Goal: Entertainment & Leisure: Consume media (video, audio)

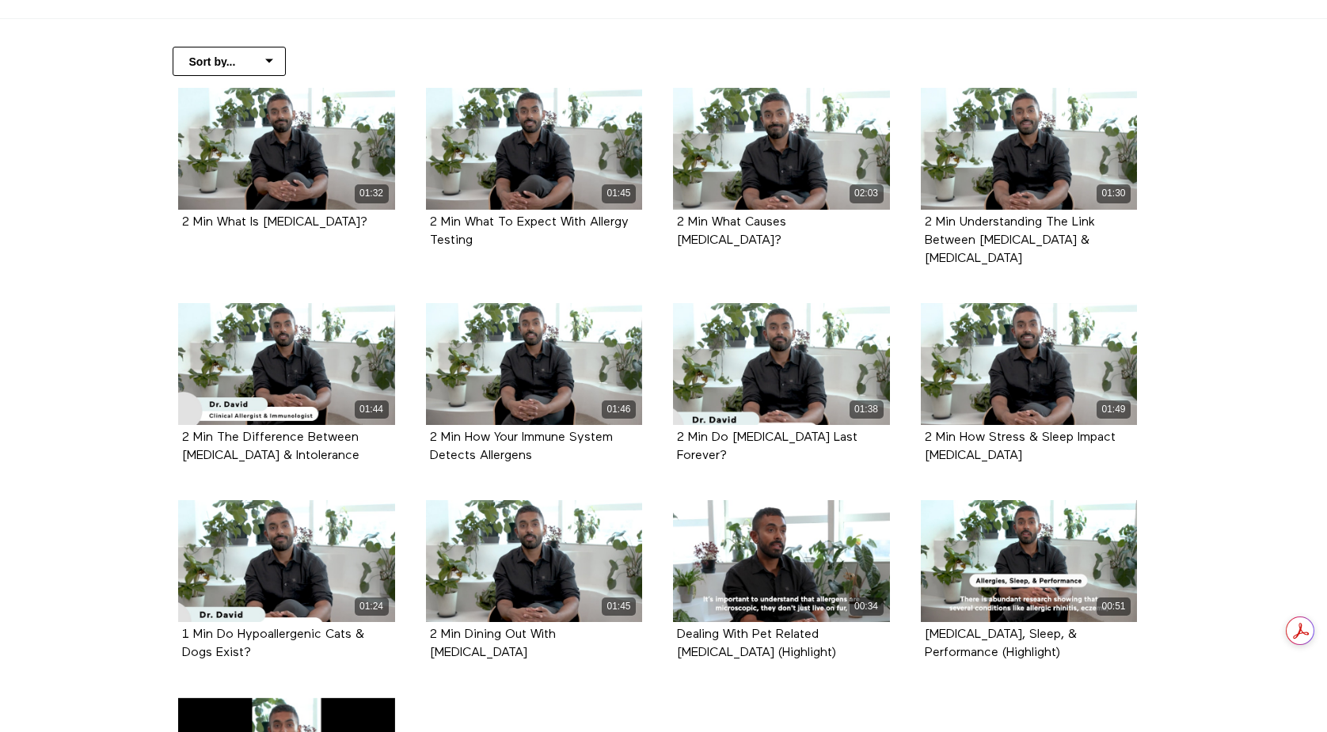
scroll to position [318, 0]
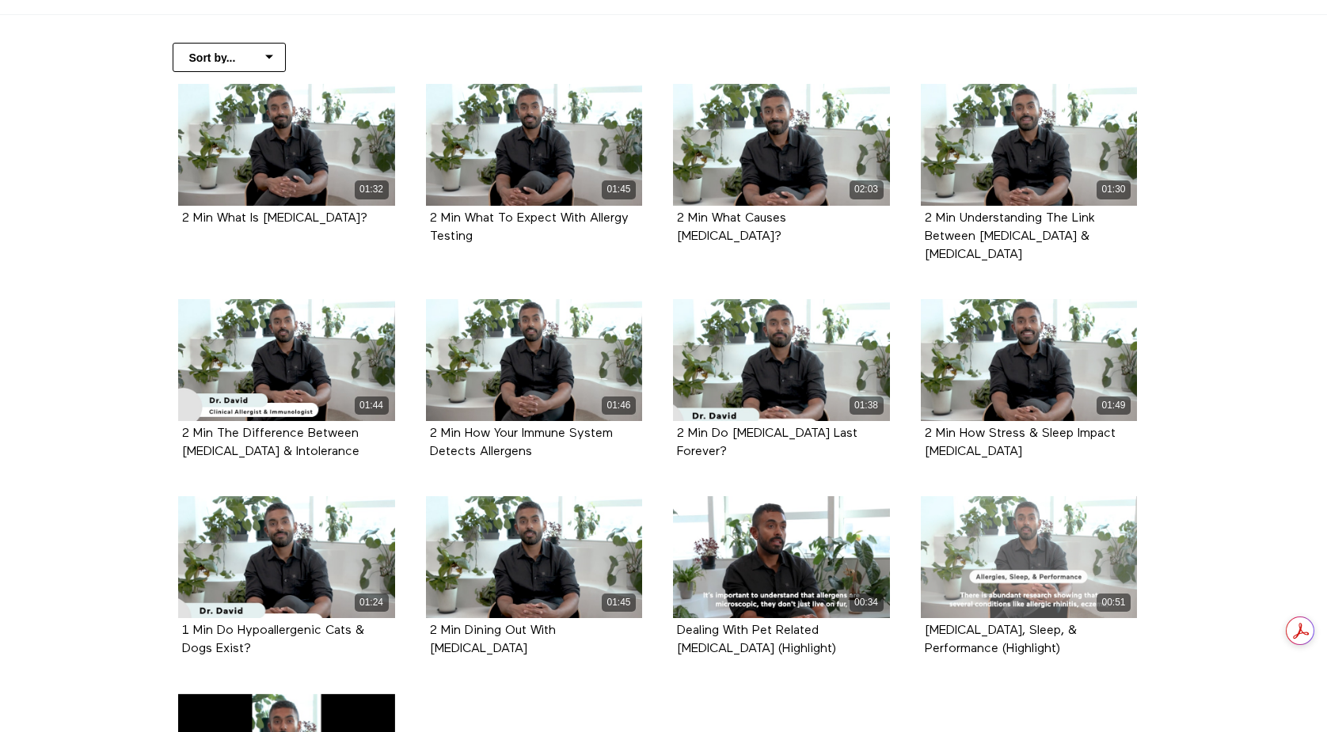
click at [1038, 550] on div "00:51" at bounding box center [1029, 557] width 217 height 122
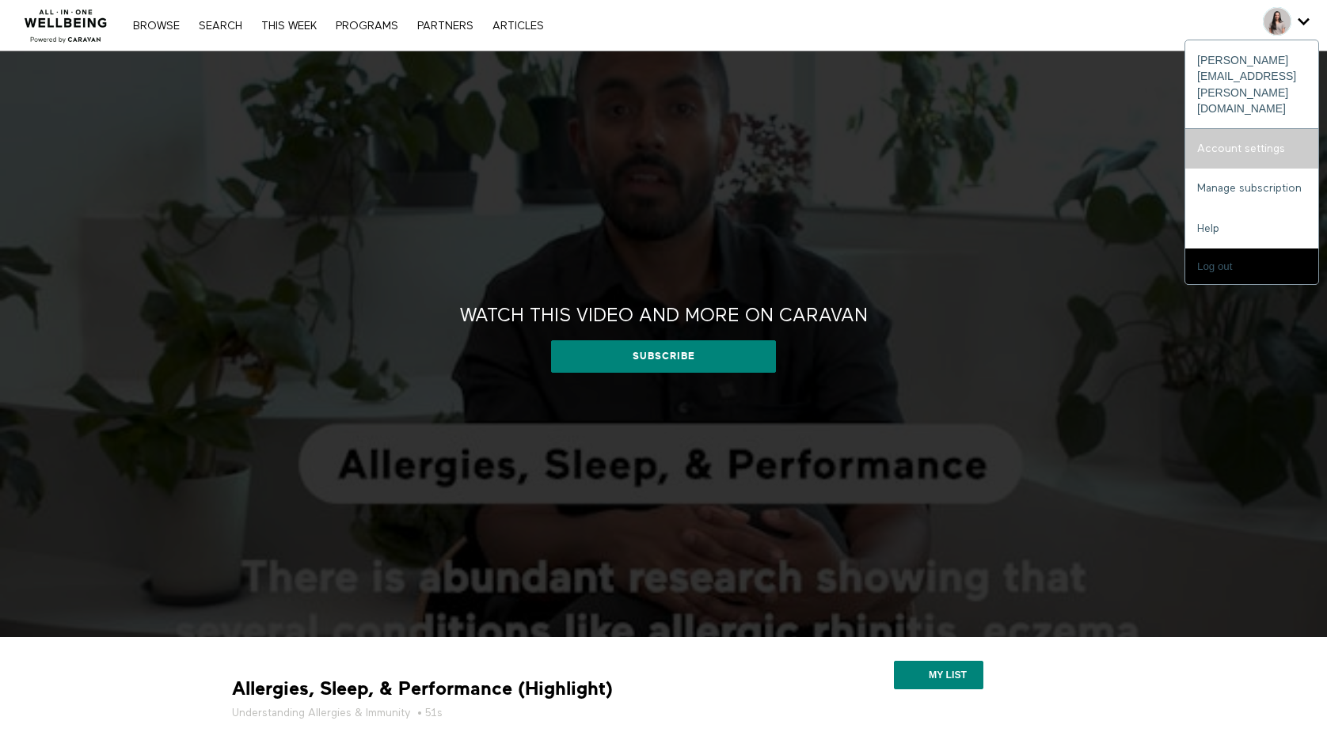
click at [1247, 129] on link "Account settings" at bounding box center [1251, 149] width 133 height 40
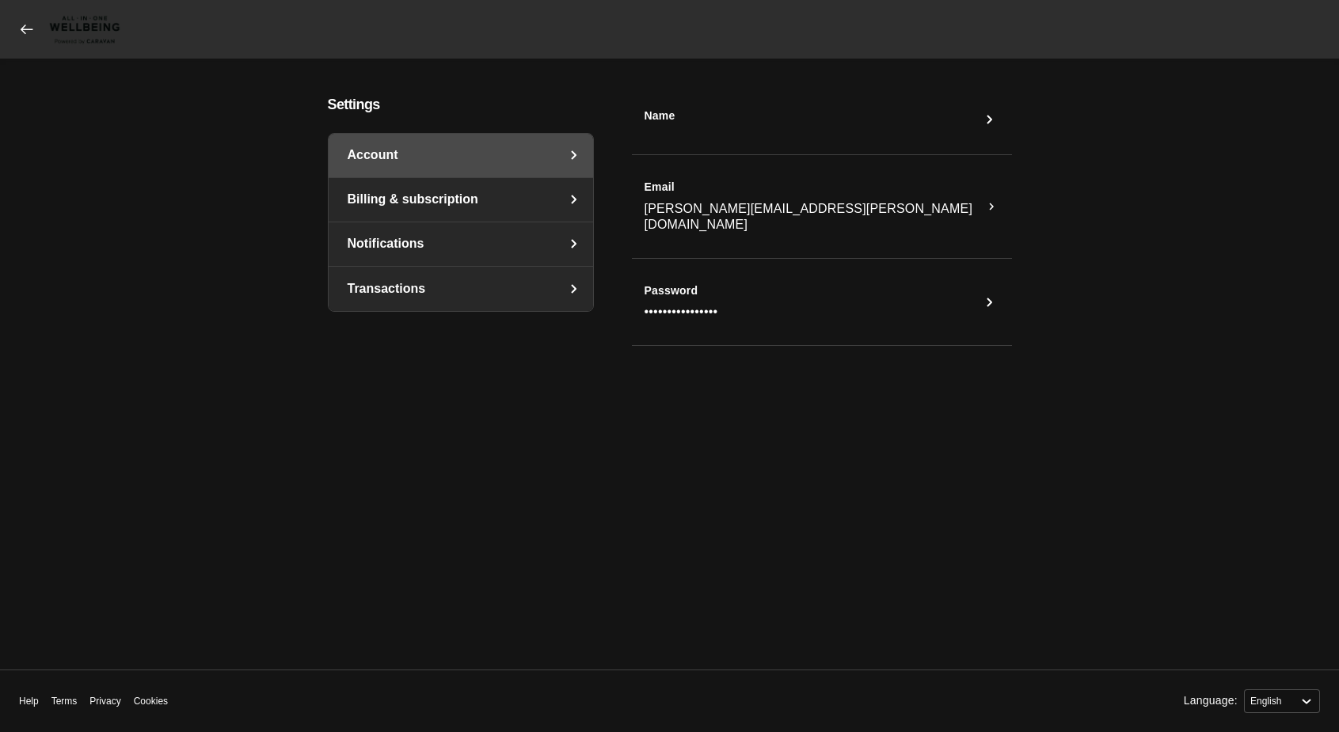
select select "en"
click at [385, 206] on link "Billing & subscription" at bounding box center [461, 200] width 264 height 44
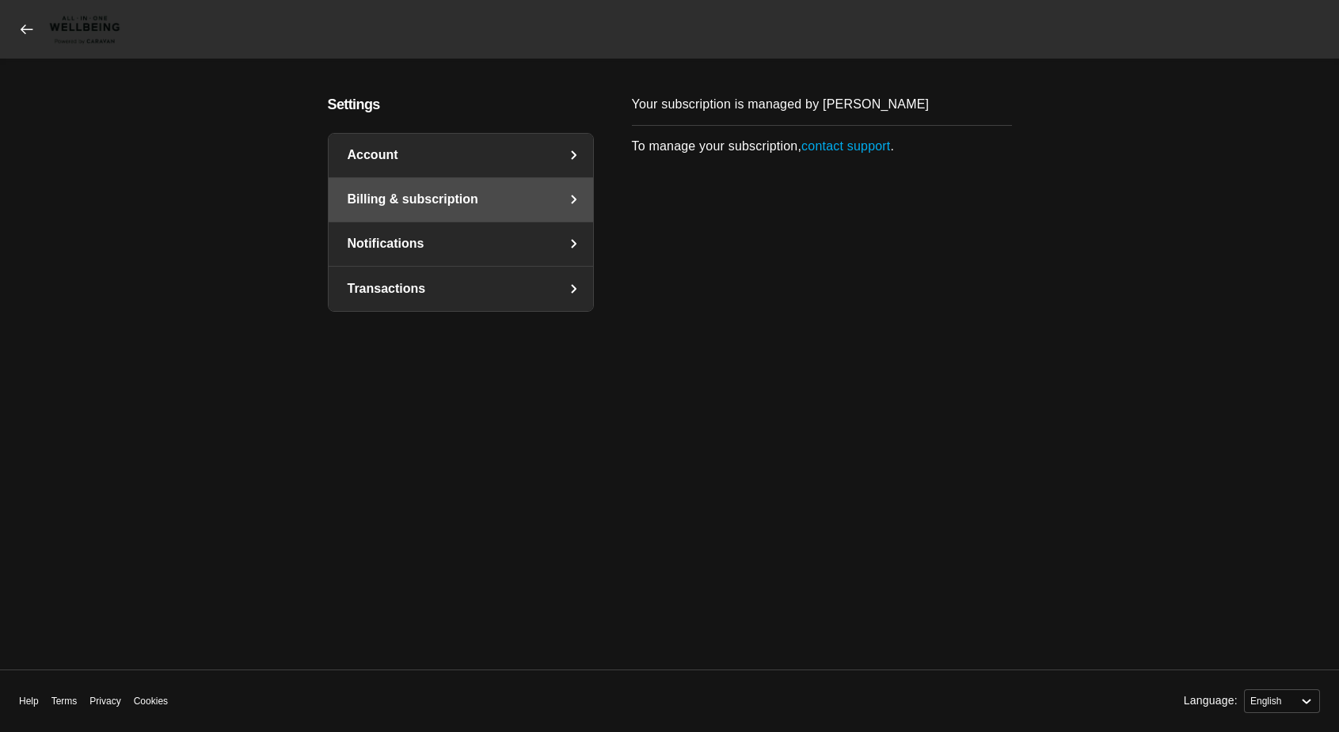
click at [414, 257] on link "Notifications" at bounding box center [461, 244] width 264 height 44
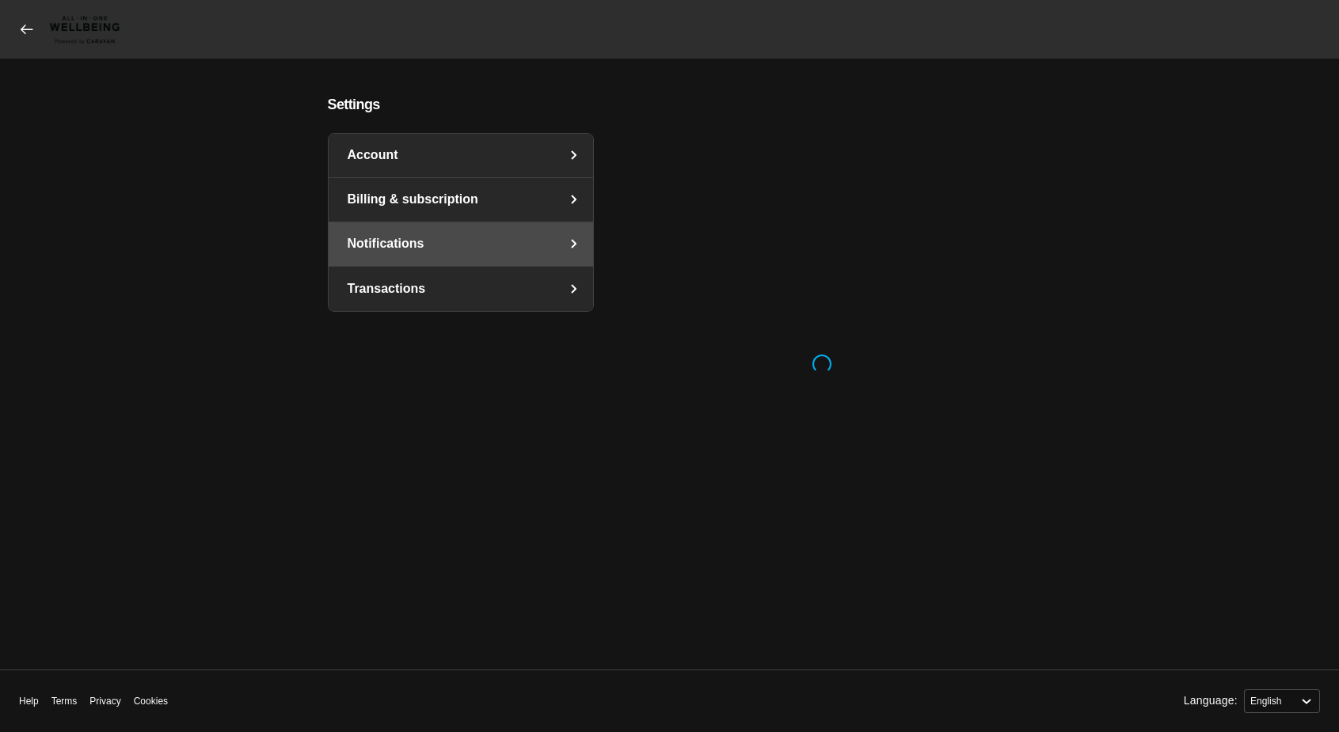
select select "en"
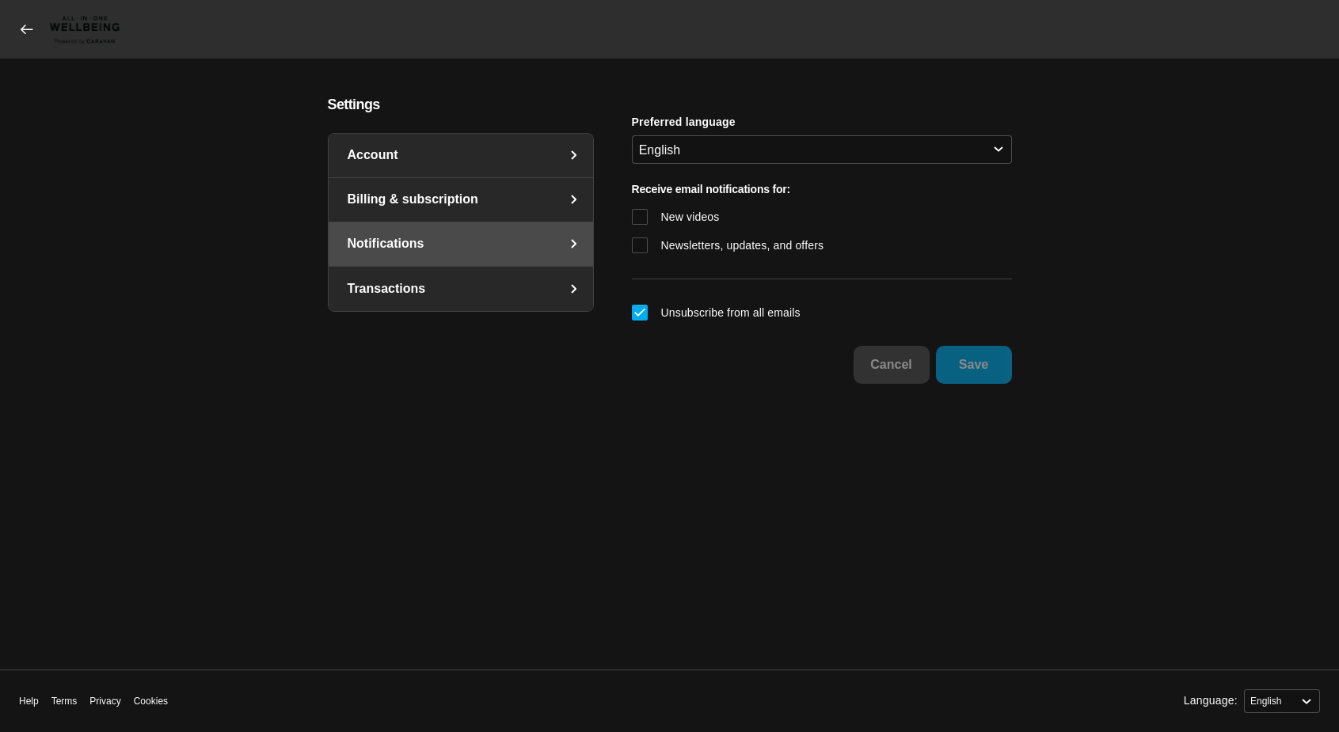
click at [414, 283] on link "Transactions" at bounding box center [461, 289] width 264 height 44
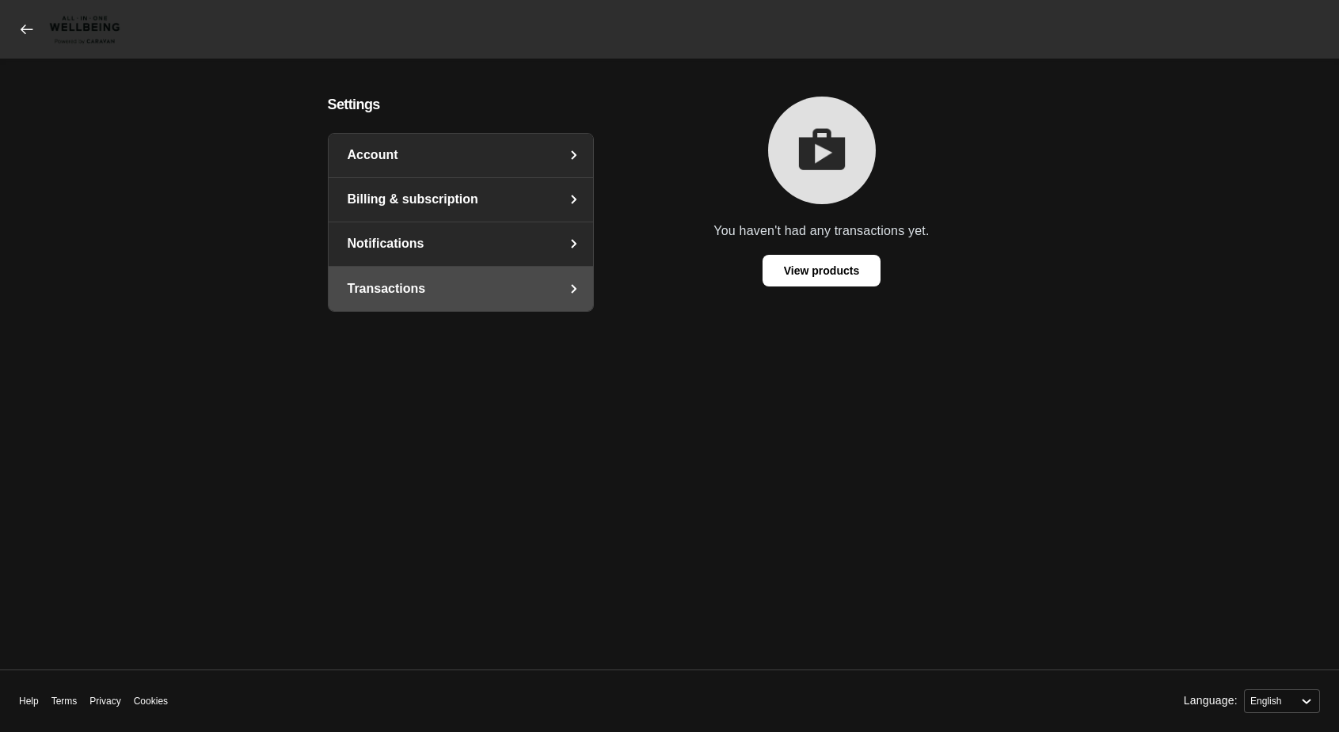
click at [418, 155] on link "Account" at bounding box center [461, 156] width 264 height 44
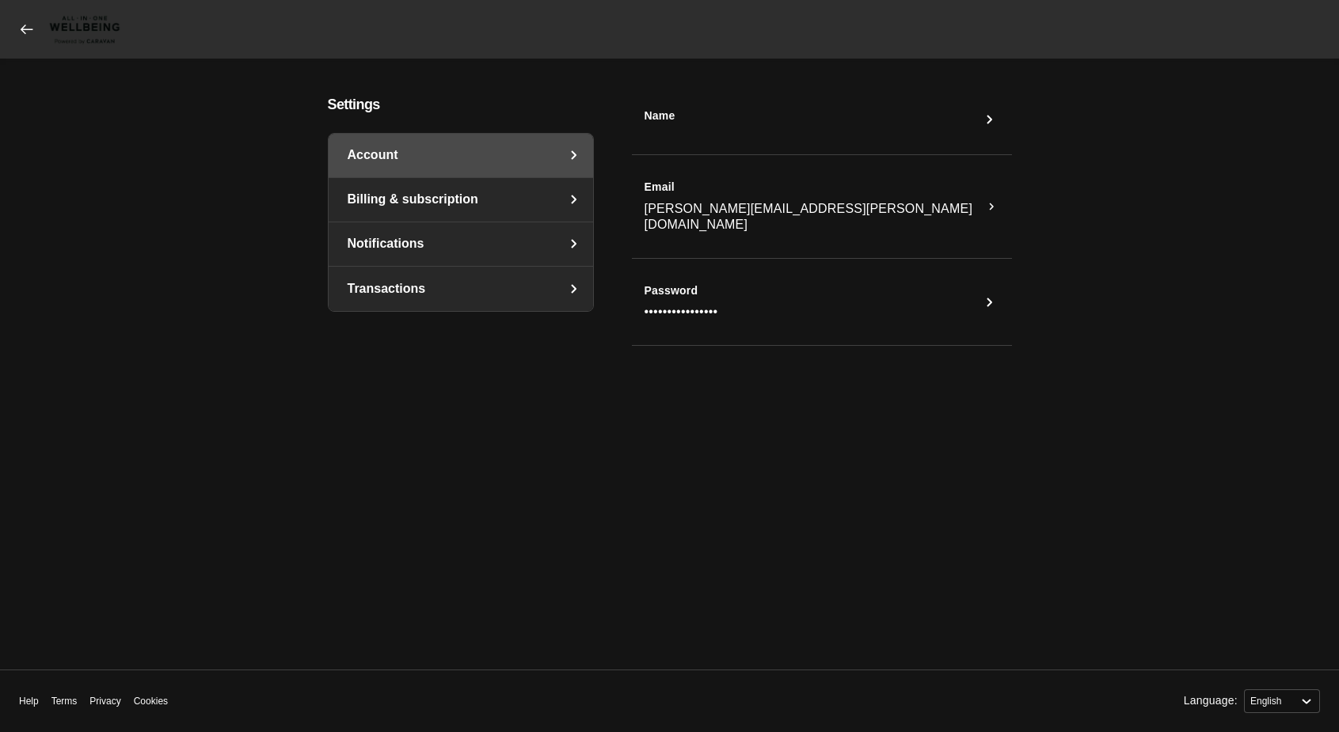
click at [21, 29] on icon at bounding box center [27, 30] width 12 height 10
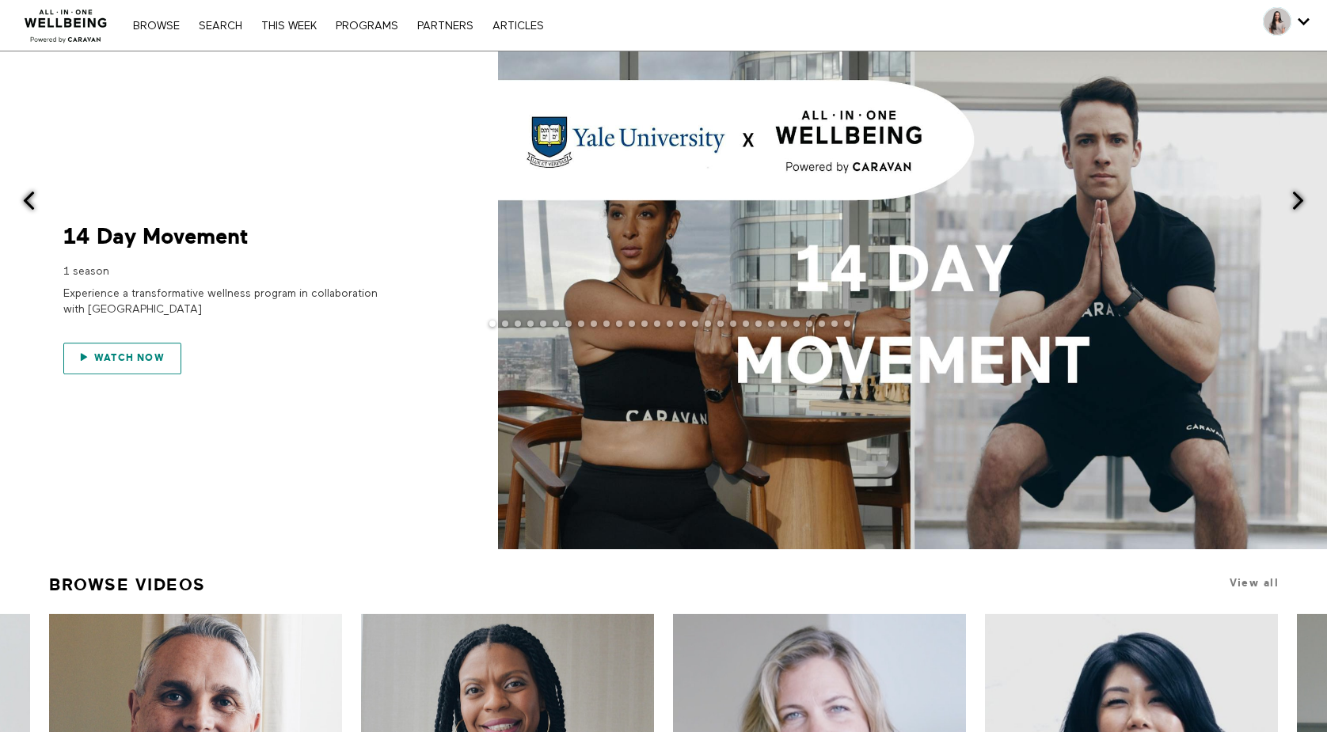
click at [157, 355] on span "Watch now" at bounding box center [129, 357] width 70 height 11
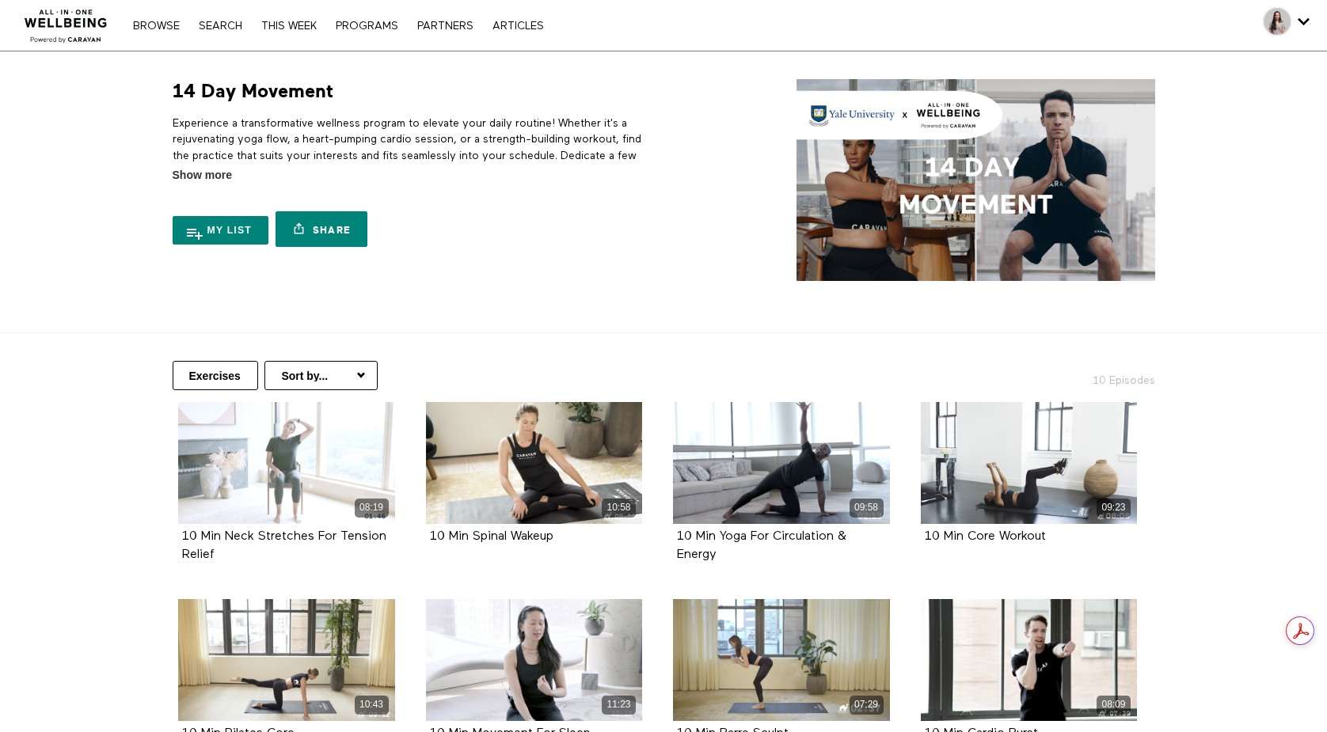
click at [294, 467] on div "08:19" at bounding box center [286, 463] width 217 height 122
click at [229, 29] on link "Search" at bounding box center [220, 26] width 59 height 11
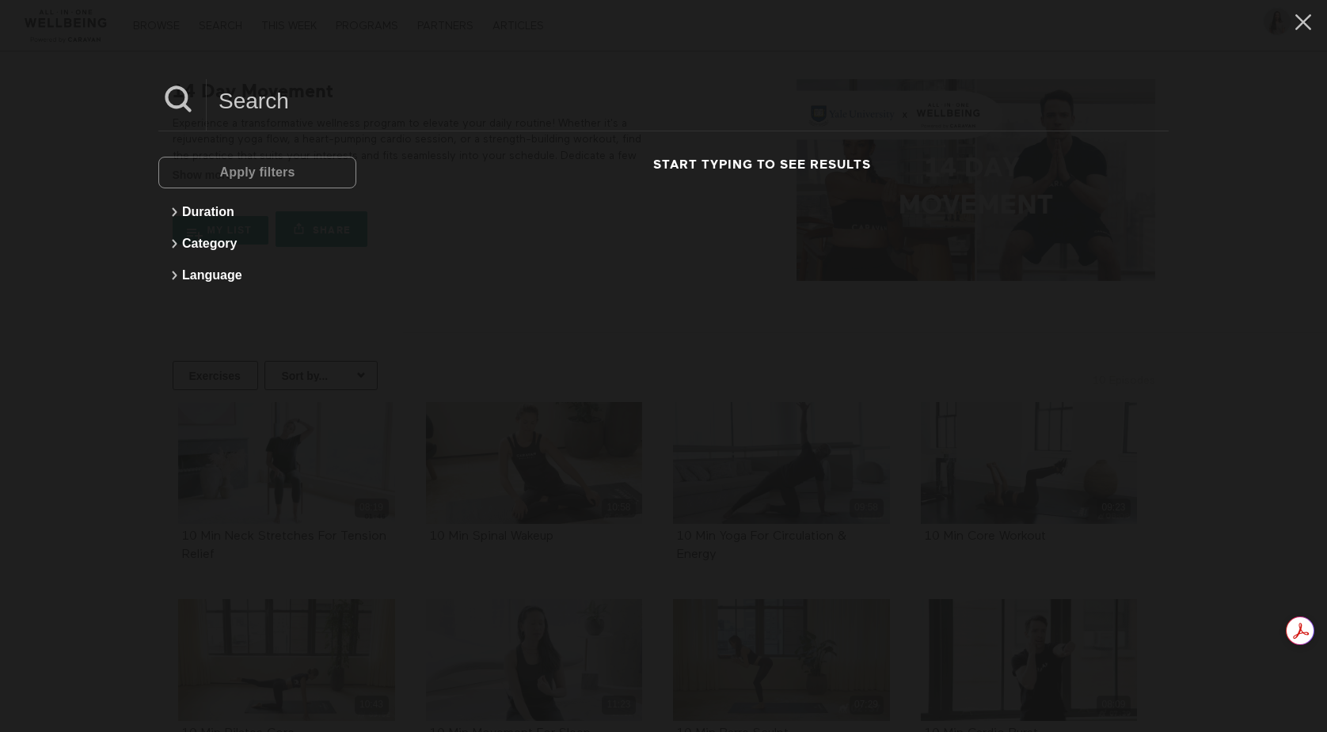
click at [131, 76] on div "Apply filters Duration Category Language Start typing to see results" at bounding box center [663, 366] width 1327 height 732
click at [1297, 26] on icon at bounding box center [1303, 22] width 16 height 16
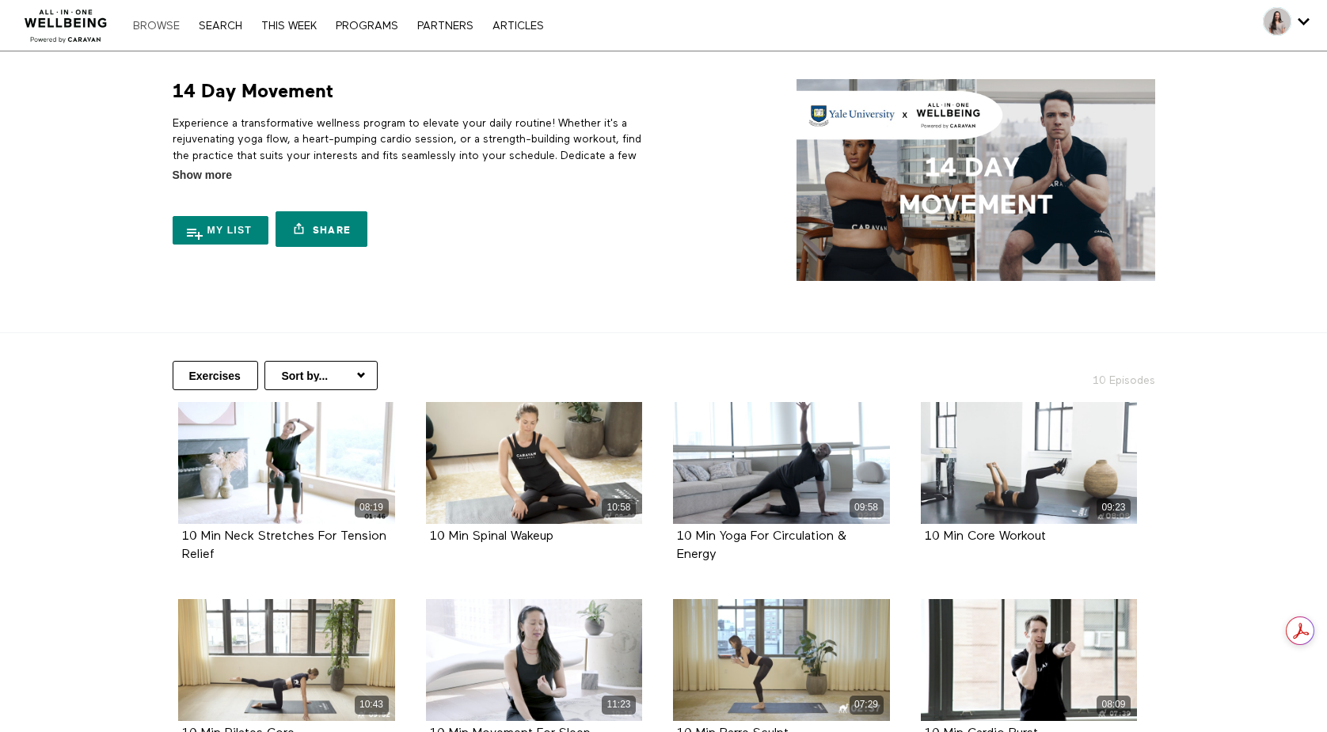
click at [141, 29] on link "Browse" at bounding box center [156, 26] width 63 height 11
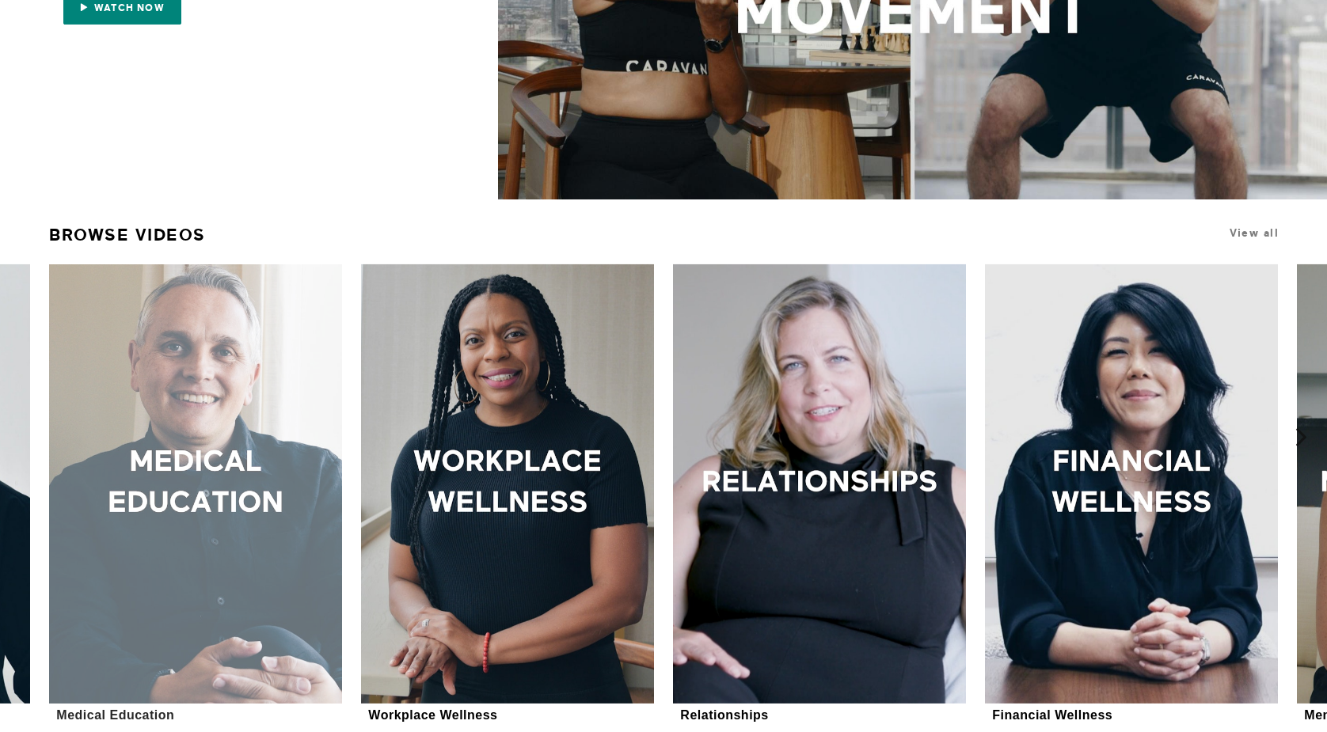
scroll to position [543, 0]
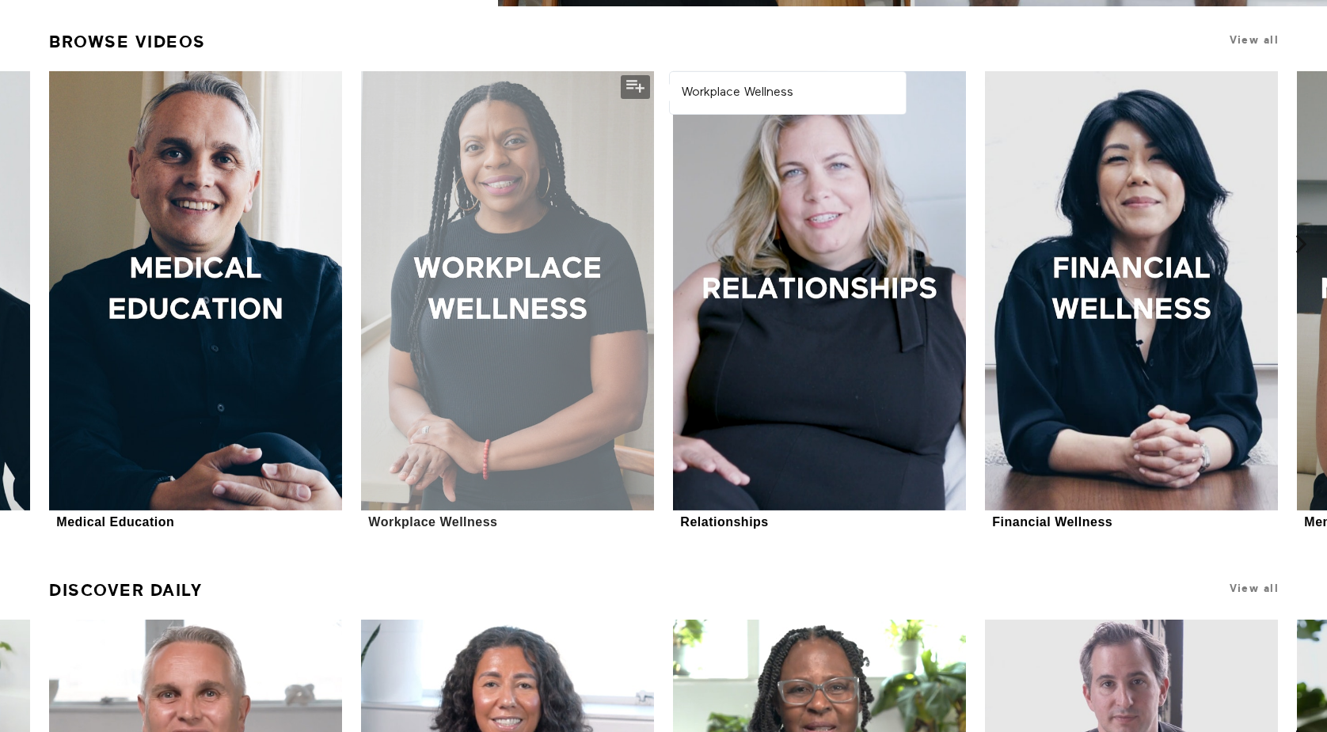
click at [496, 385] on div at bounding box center [507, 291] width 293 height 440
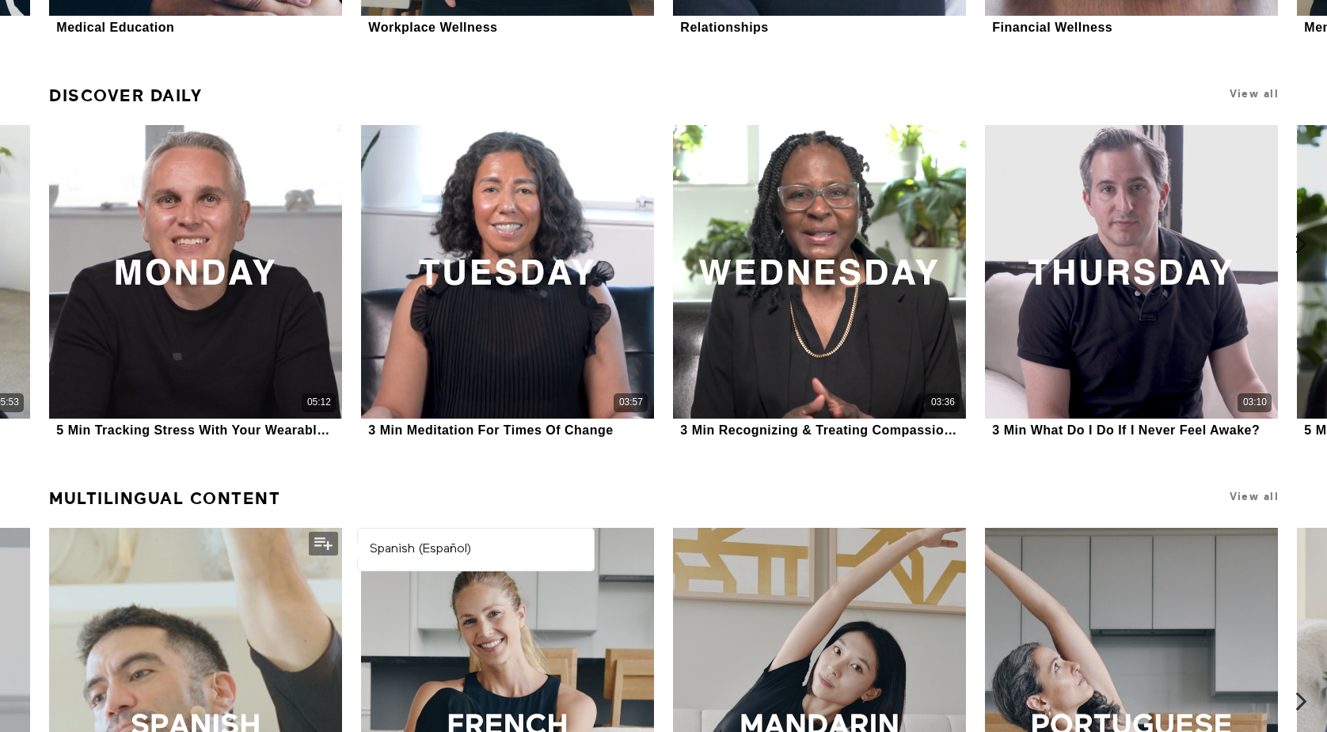
scroll to position [1422, 0]
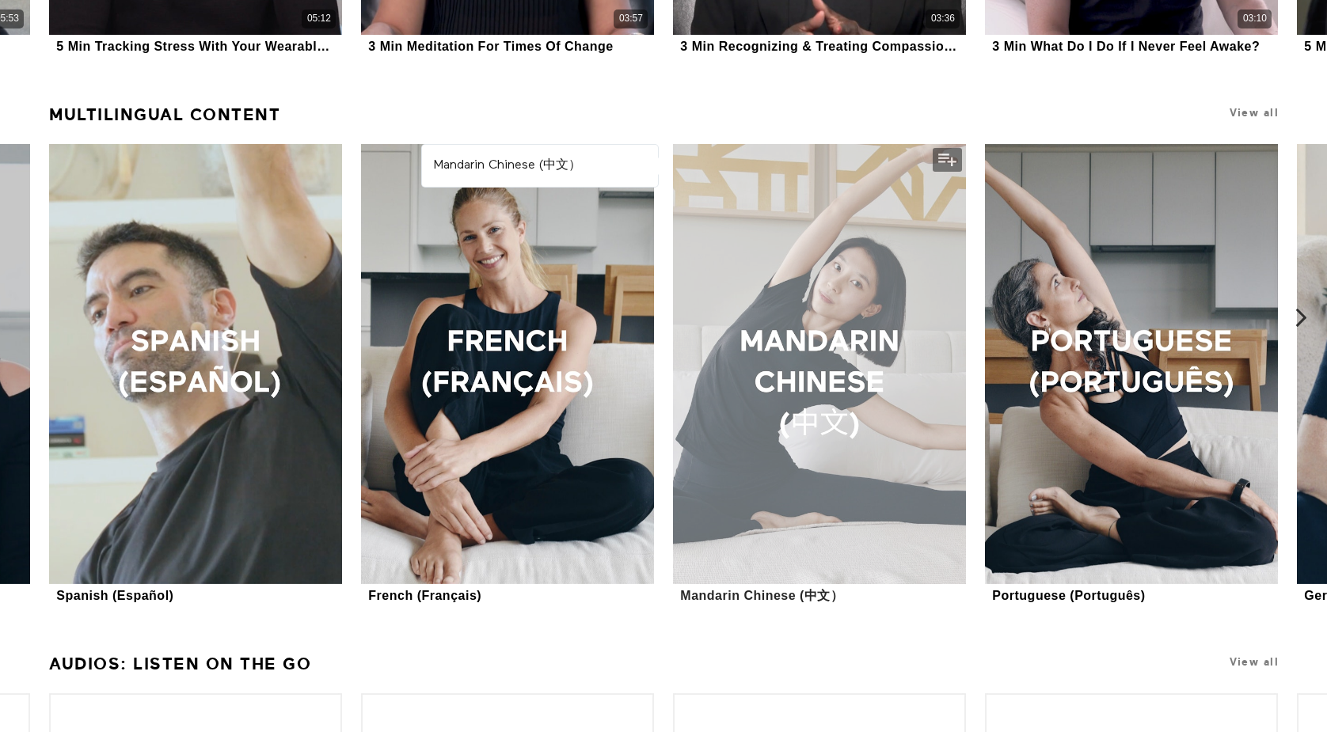
click at [889, 411] on div at bounding box center [819, 364] width 293 height 440
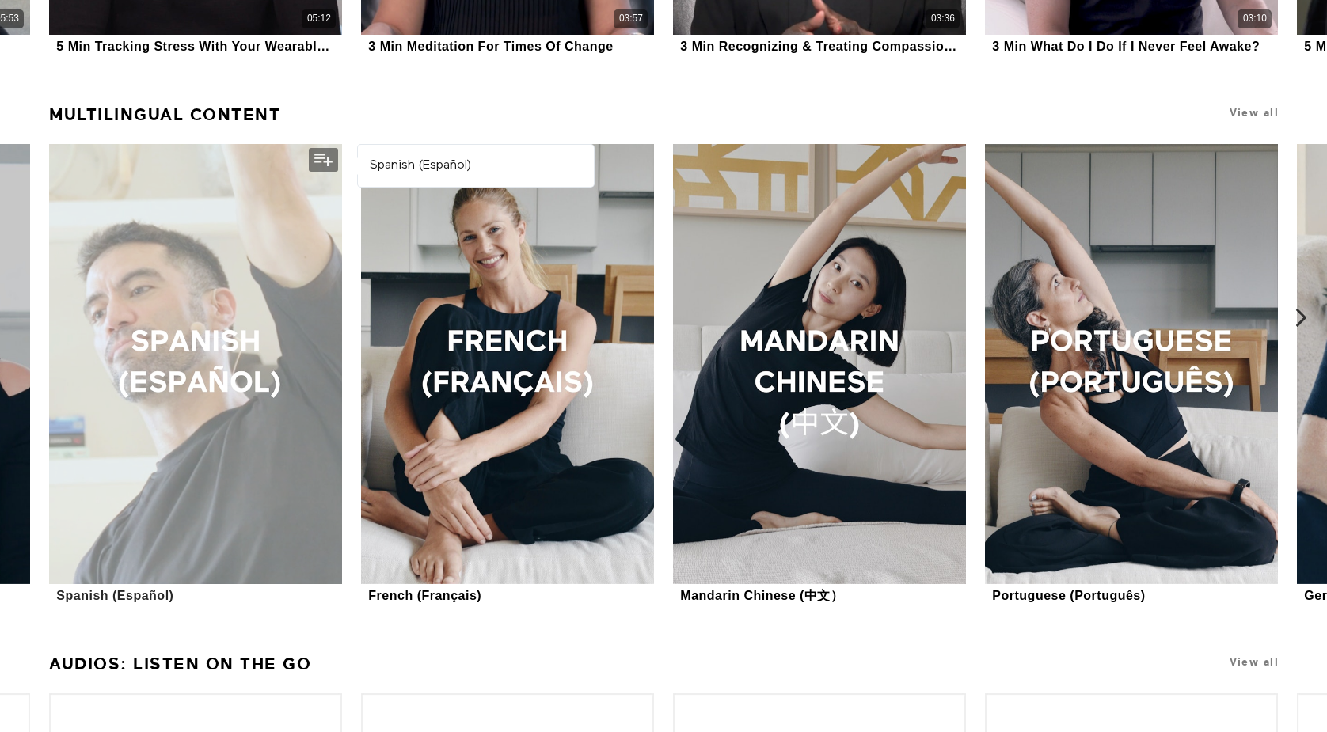
scroll to position [1417, 0]
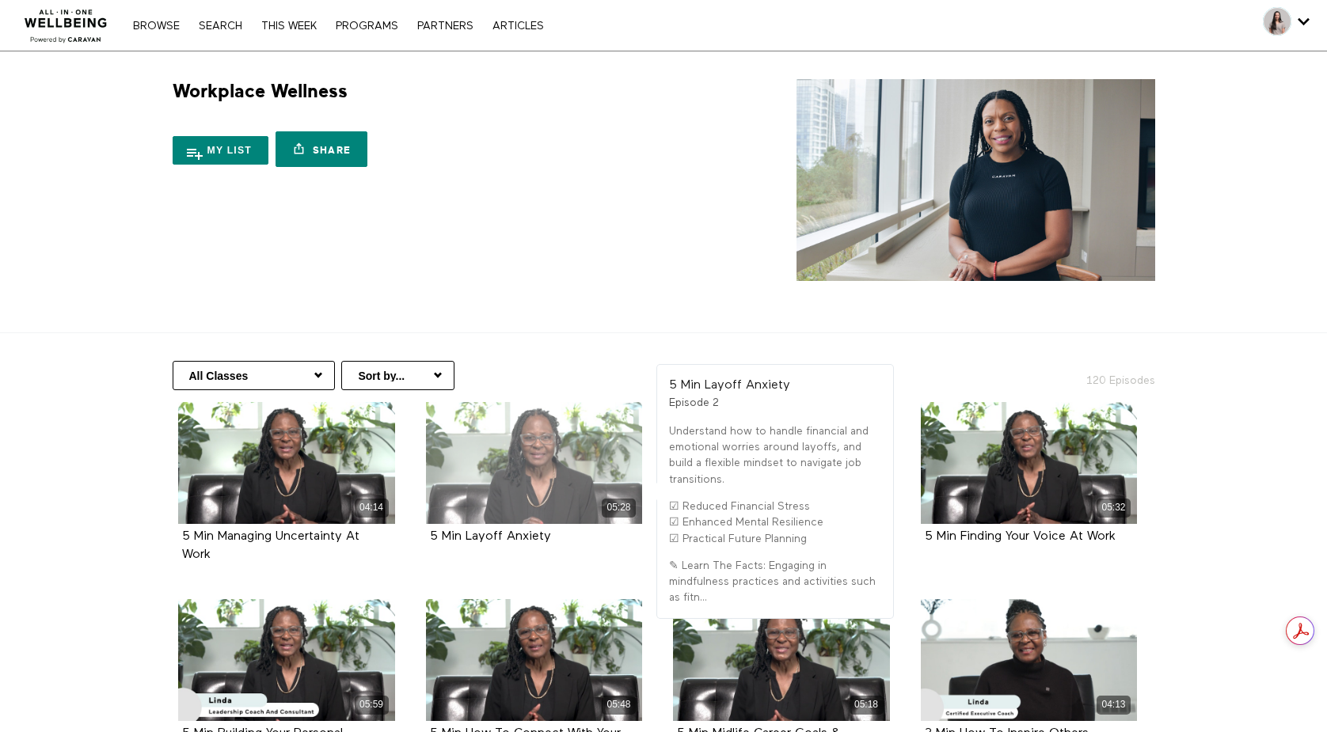
click at [557, 445] on div "05:28" at bounding box center [534, 463] width 217 height 122
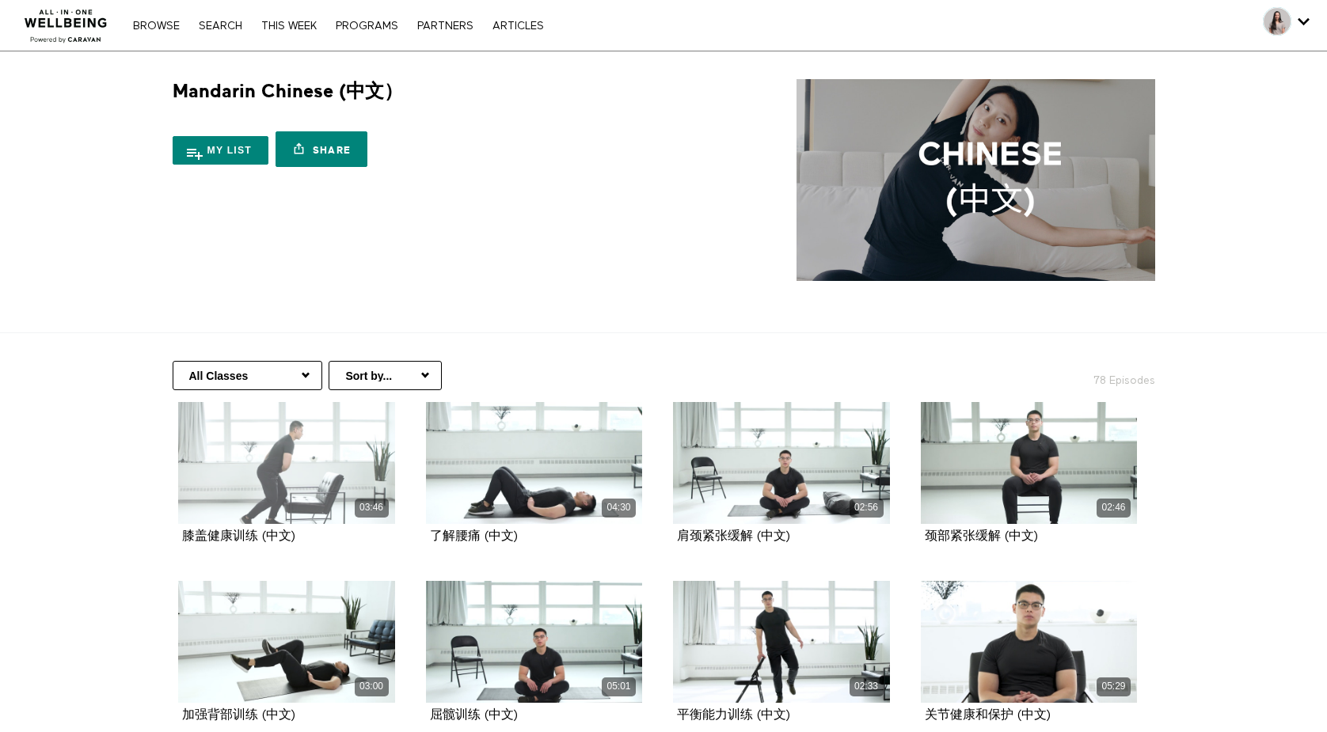
click at [244, 431] on div "03:46" at bounding box center [286, 463] width 217 height 122
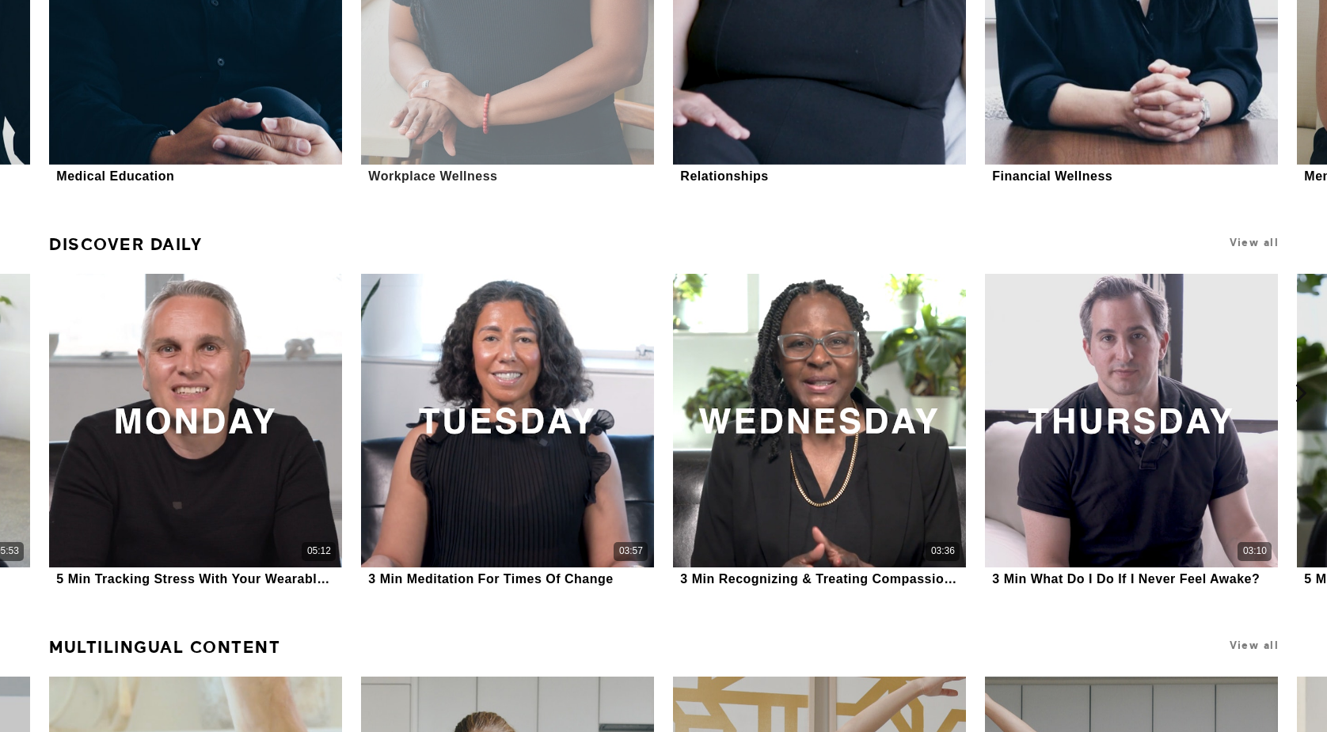
scroll to position [1009, 0]
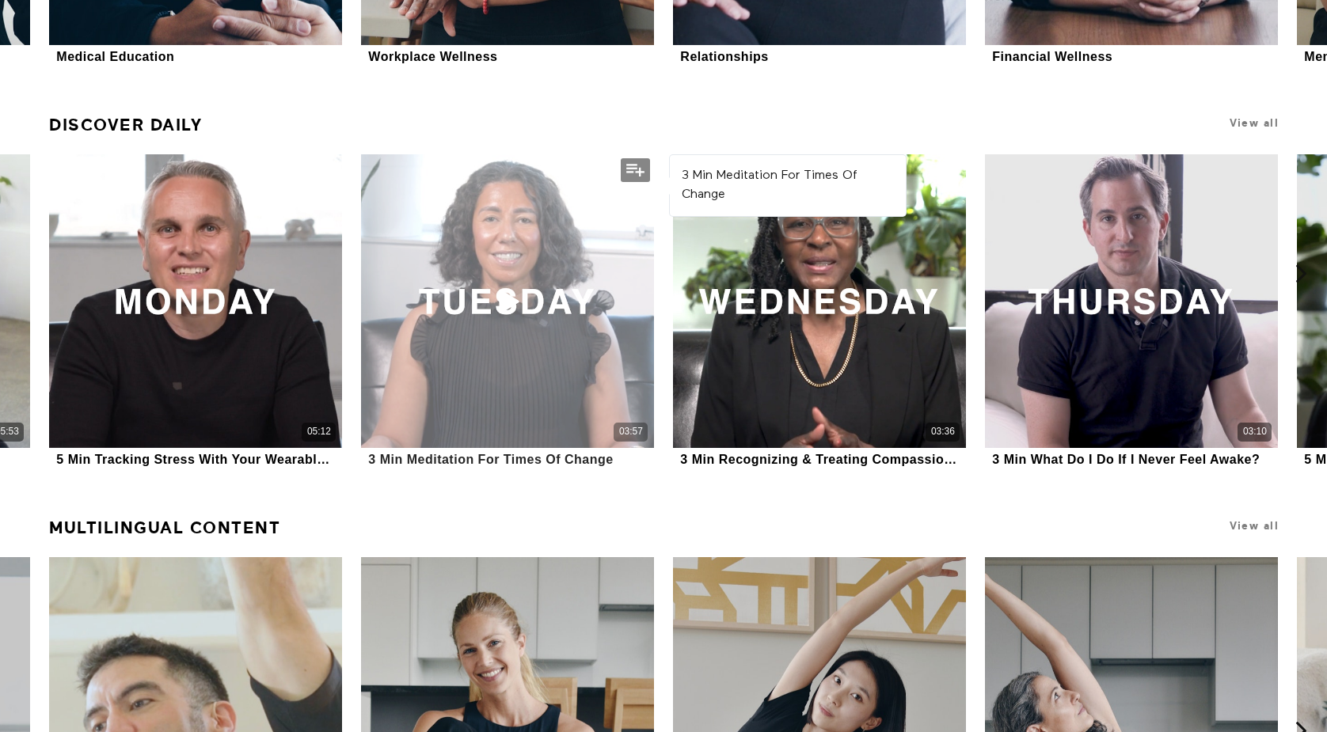
click at [480, 427] on div "03:57" at bounding box center [507, 432] width 293 height 18
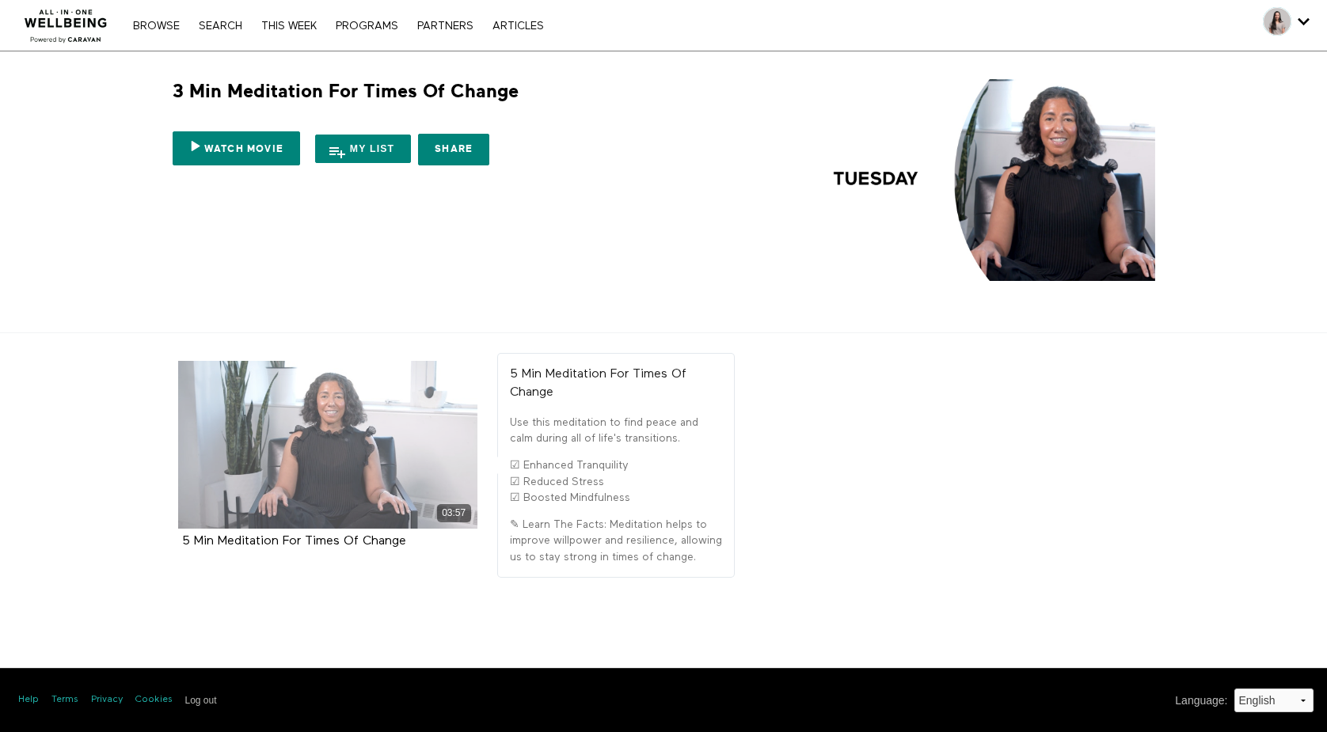
click at [293, 401] on div "03:57" at bounding box center [327, 445] width 299 height 168
